Goal: Task Accomplishment & Management: Use online tool/utility

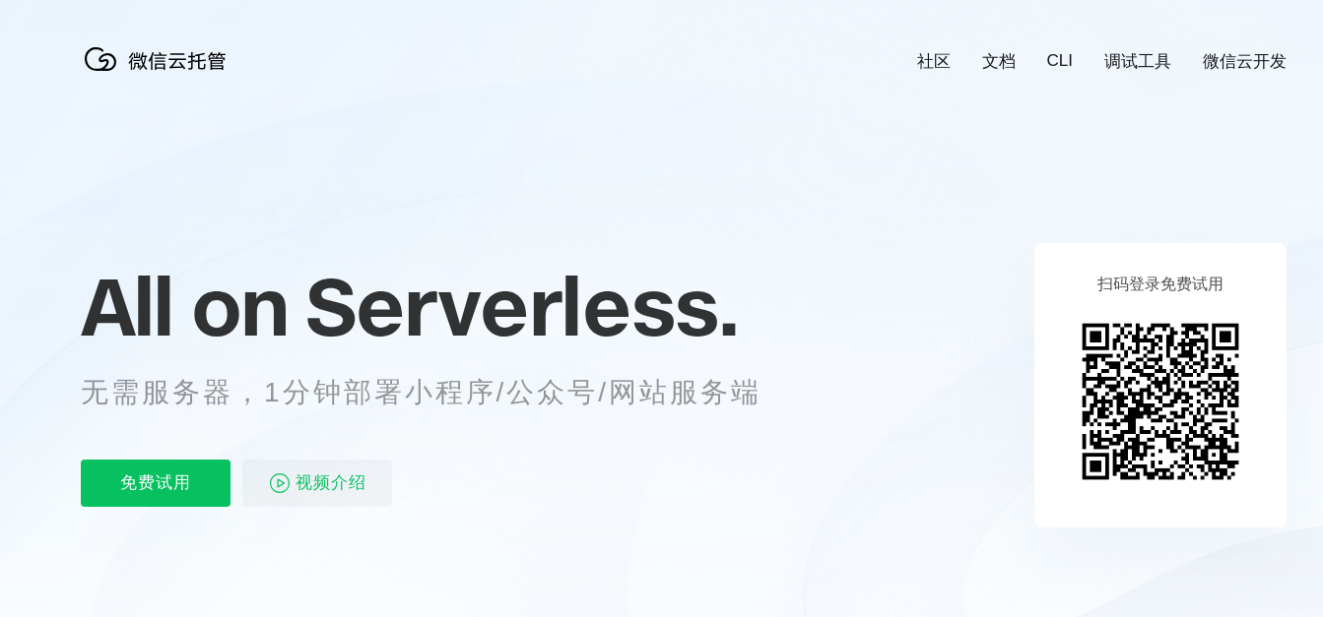
scroll to position [0, 3502]
click at [166, 485] on p "免费试用" at bounding box center [156, 483] width 150 height 47
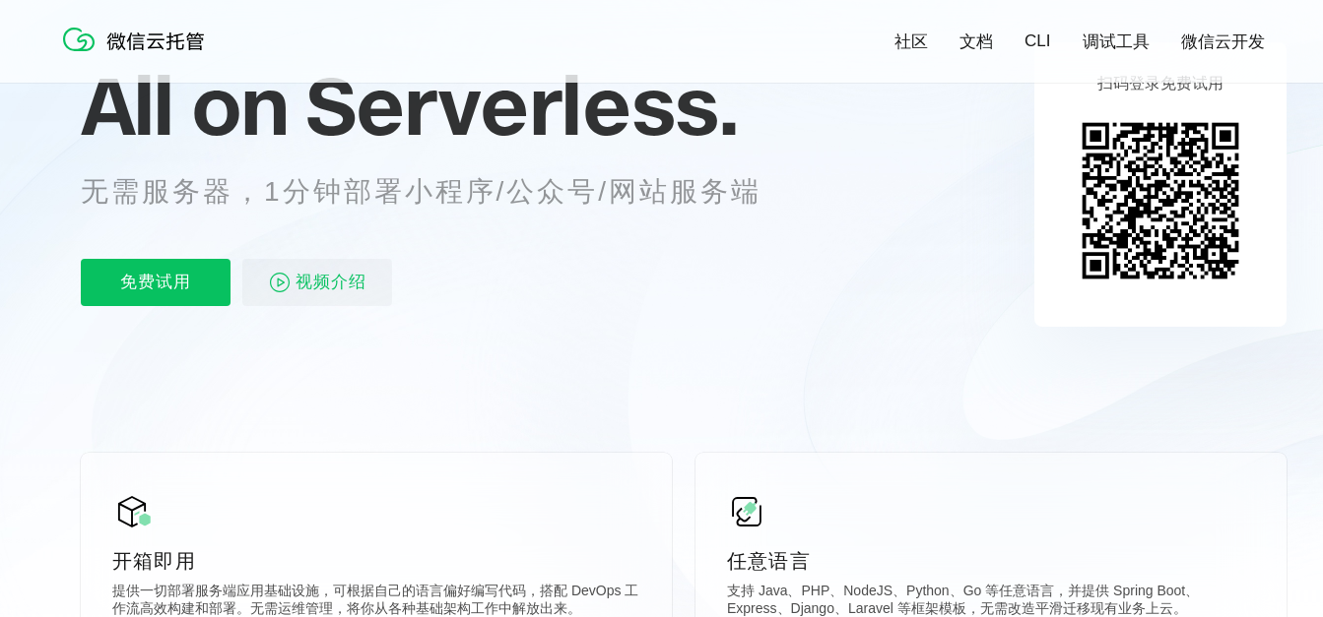
scroll to position [98, 0]
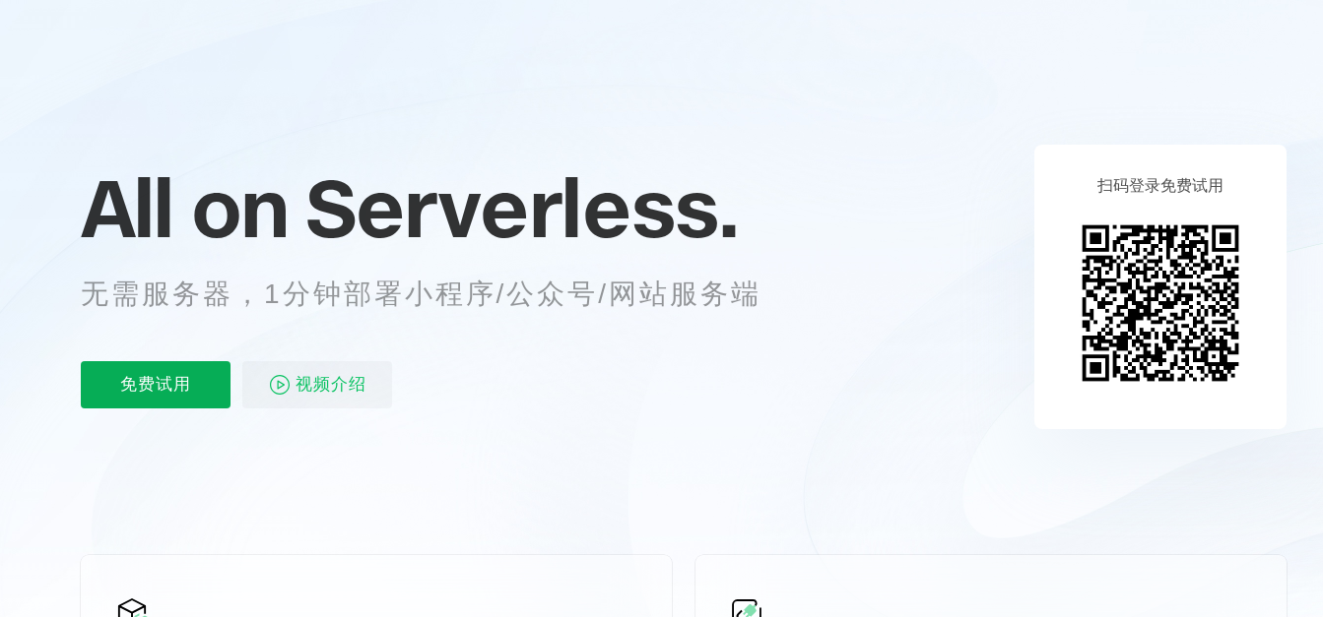
click at [183, 386] on p "免费试用" at bounding box center [156, 384] width 150 height 47
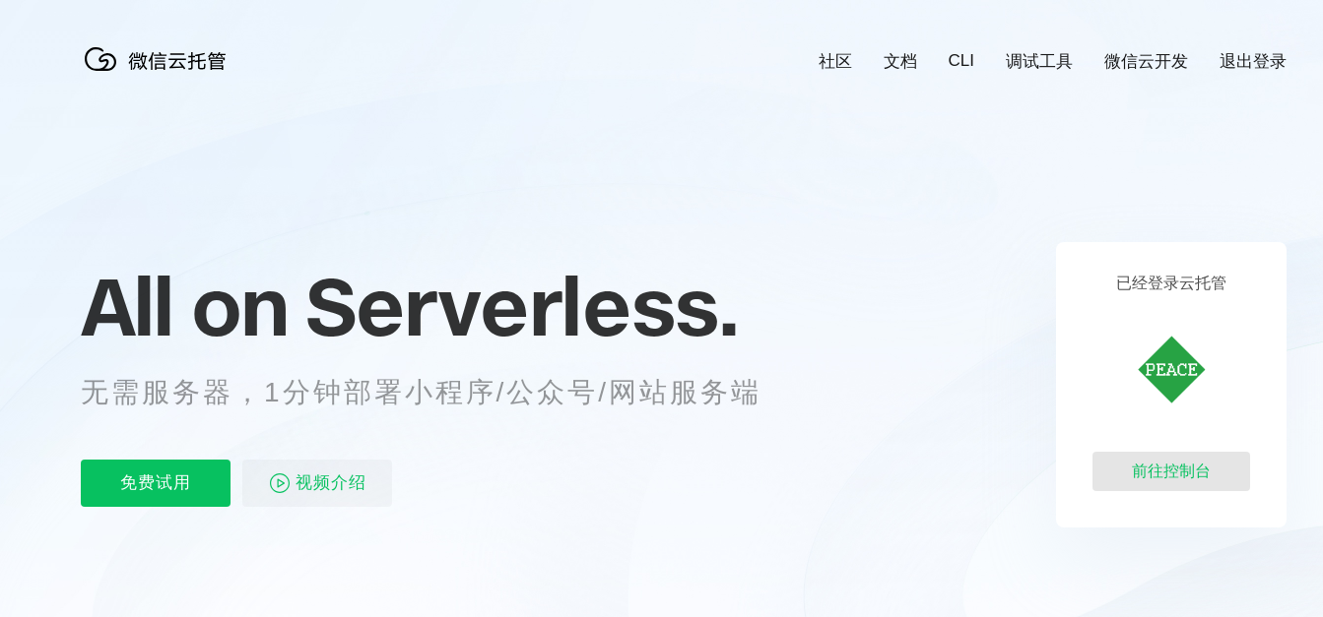
click at [1176, 466] on div "前往控制台" at bounding box center [1171, 471] width 158 height 39
